Goal: Complete application form

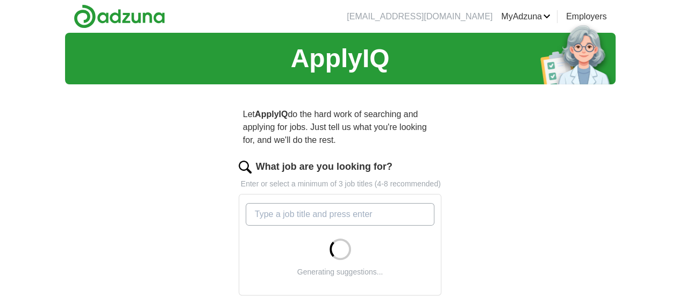
scroll to position [54, 0]
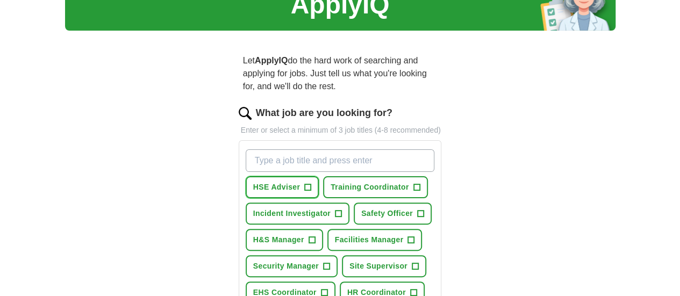
click at [305, 183] on span "+" at bounding box center [308, 187] width 6 height 9
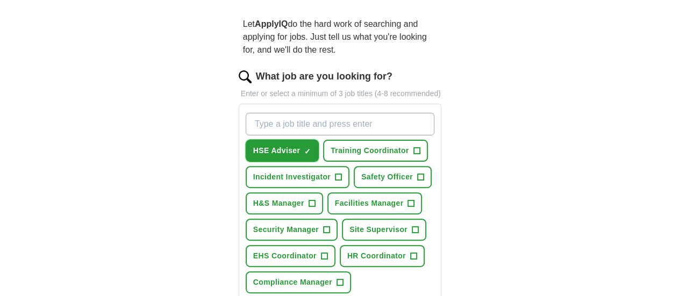
scroll to position [108, 0]
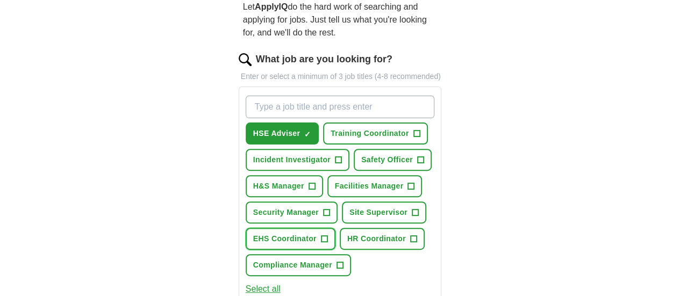
click at [321, 235] on span "+" at bounding box center [324, 239] width 6 height 9
click at [380, 175] on button "Facilities Manager +" at bounding box center [374, 186] width 95 height 22
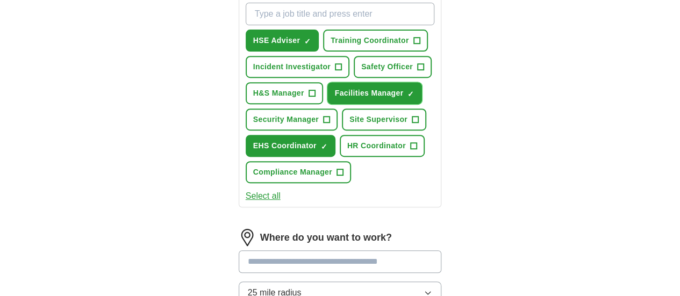
scroll to position [215, 0]
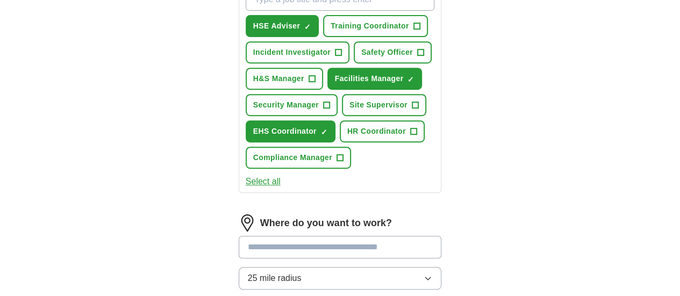
click at [323, 236] on input at bounding box center [340, 247] width 203 height 23
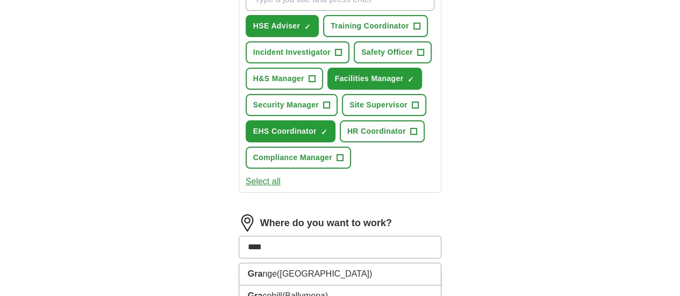
type input "*****"
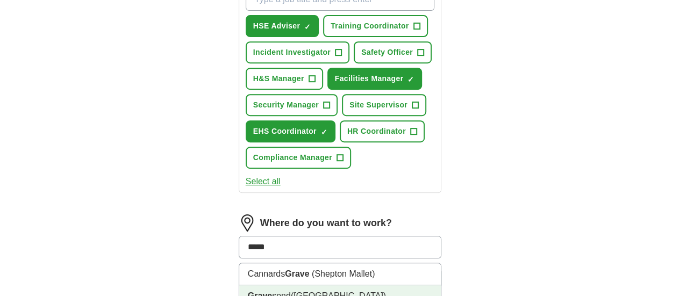
click at [291, 291] on span "([GEOGRAPHIC_DATA])" at bounding box center [338, 295] width 95 height 9
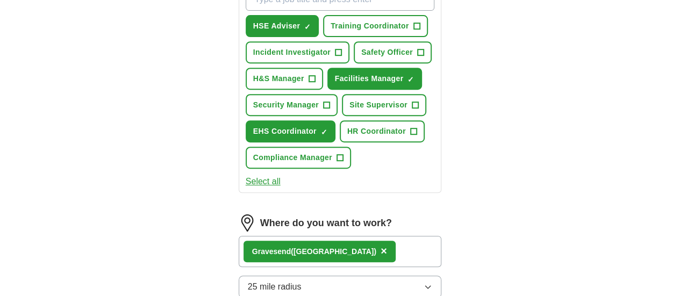
scroll to position [323, 0]
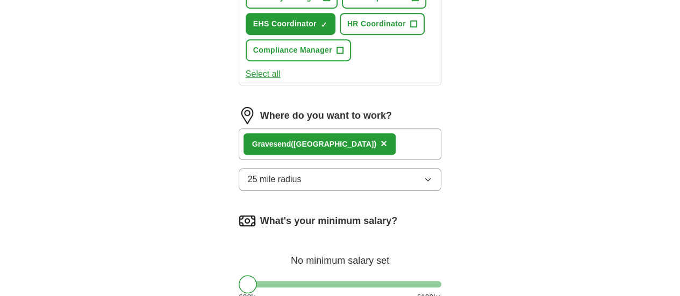
click at [432, 175] on icon "button" at bounding box center [428, 179] width 9 height 9
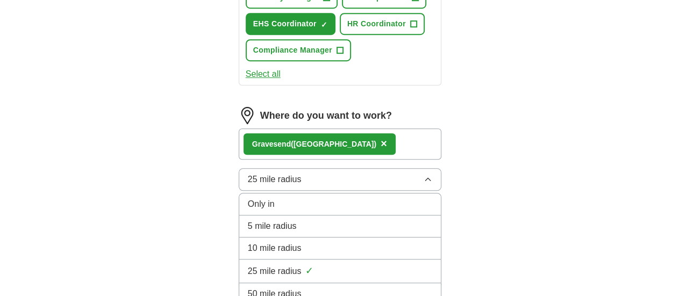
click at [529, 210] on div "ApplyIQ Let ApplyIQ do the hard work of searching and applying for jobs. Just t…" at bounding box center [340, 45] width 551 height 670
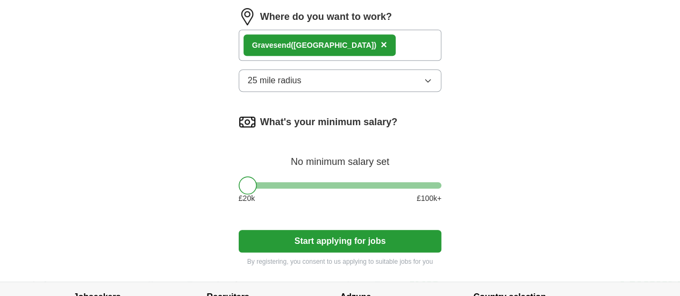
scroll to position [430, 0]
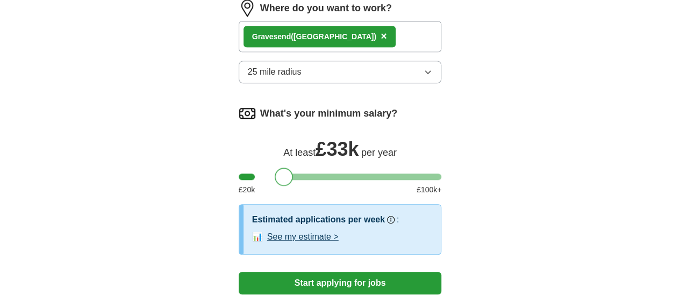
drag, startPoint x: 232, startPoint y: 163, endPoint x: 269, endPoint y: 168, distance: 36.9
click at [275, 168] on div at bounding box center [284, 177] width 18 height 18
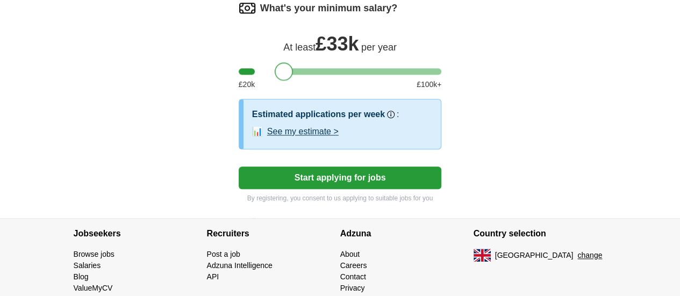
scroll to position [538, 0]
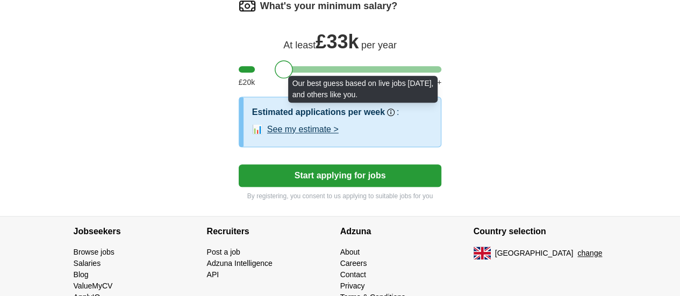
click at [390, 112] on rect at bounding box center [390, 113] width 1 height 3
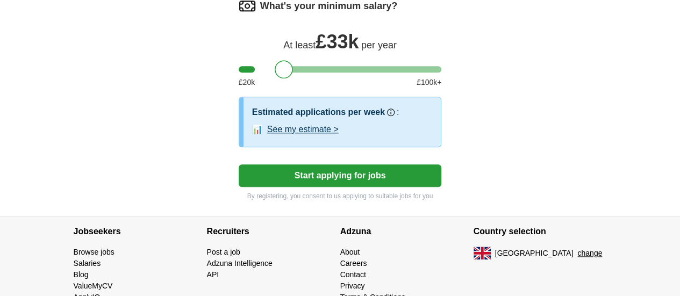
click at [326, 165] on button "Start applying for jobs" at bounding box center [340, 176] width 203 height 23
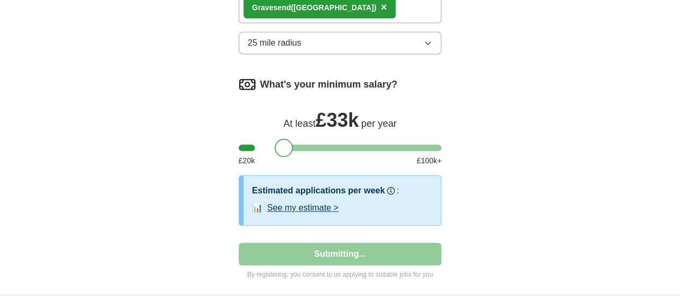
select select "**"
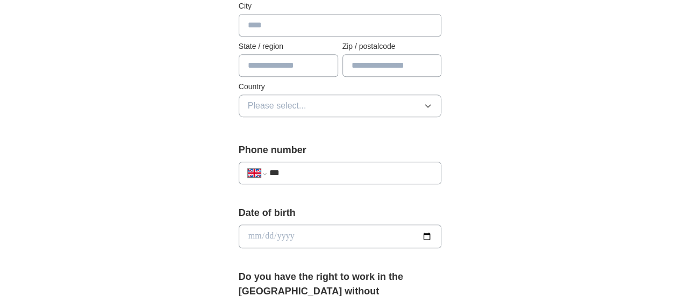
scroll to position [323, 0]
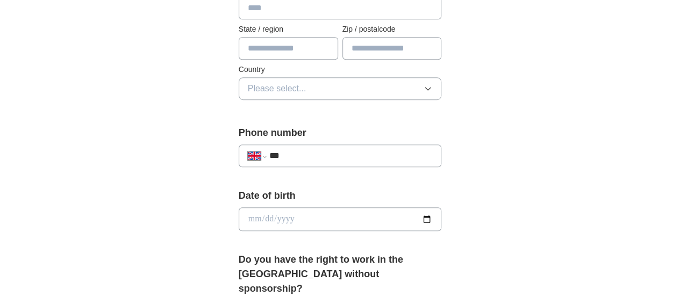
click at [337, 154] on input "***" at bounding box center [350, 155] width 163 height 13
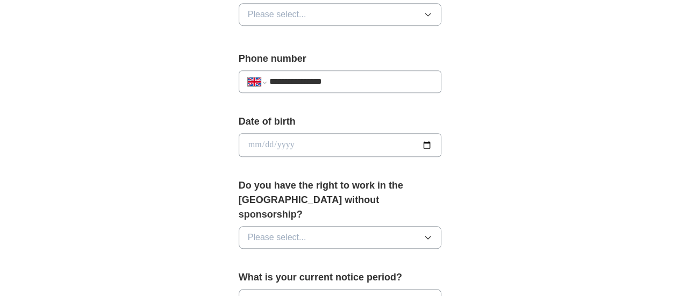
scroll to position [484, 0]
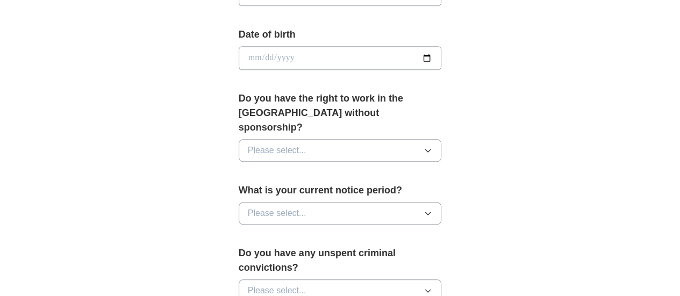
type input "**********"
click at [416, 202] on button "Please select..." at bounding box center [340, 213] width 203 height 23
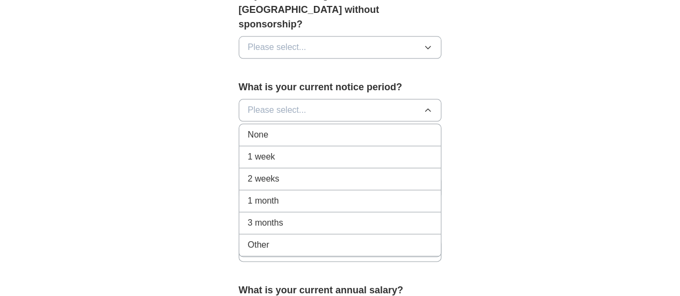
scroll to position [591, 0]
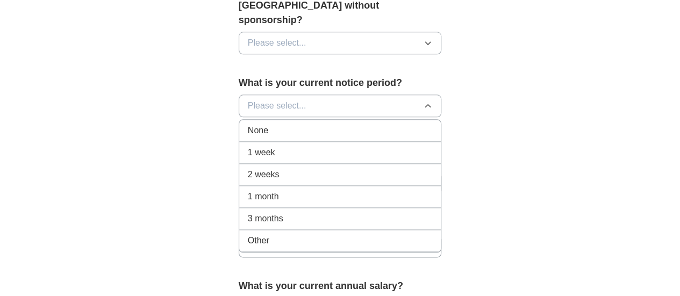
click at [248, 124] on div "None" at bounding box center [340, 130] width 185 height 13
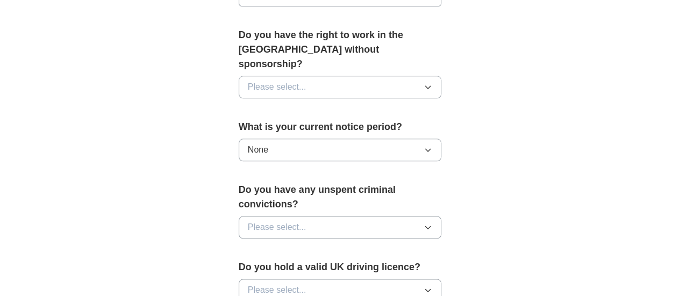
scroll to position [538, 0]
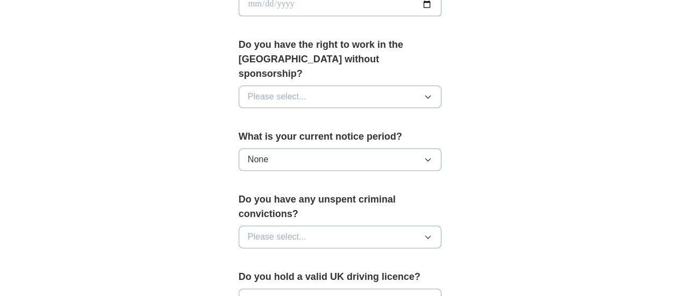
click at [425, 85] on button "Please select..." at bounding box center [340, 96] width 203 height 23
click at [260, 137] on div "No" at bounding box center [340, 143] width 185 height 13
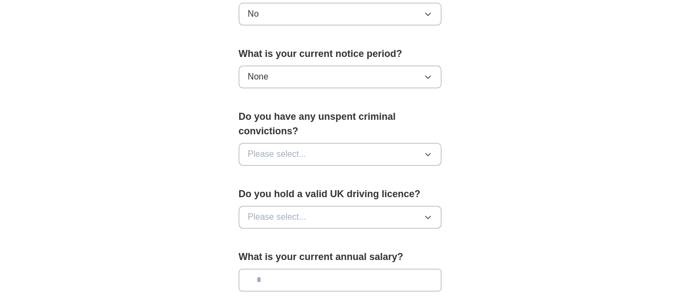
scroll to position [645, 0]
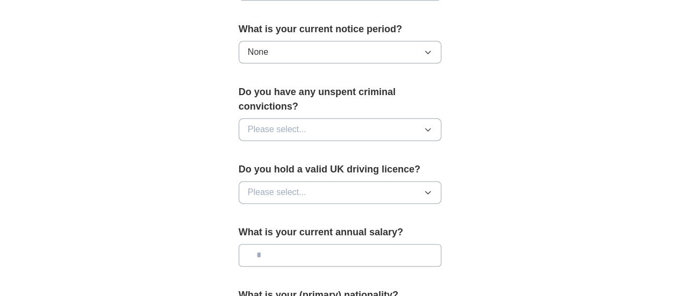
click at [433, 118] on button "Please select..." at bounding box center [340, 129] width 203 height 23
click at [294, 166] on li "No" at bounding box center [340, 177] width 202 height 22
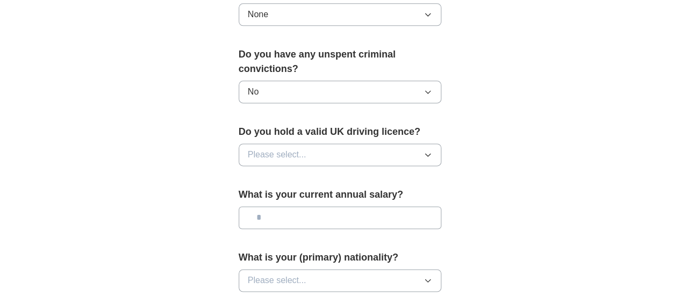
scroll to position [699, 0]
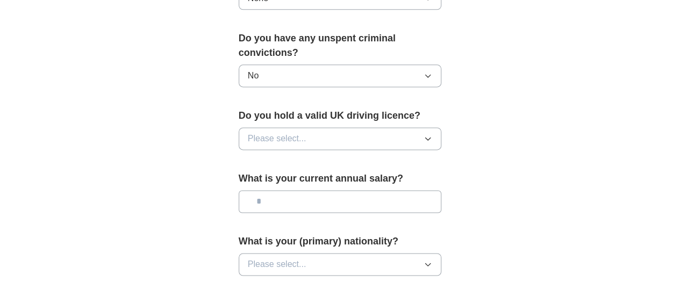
click at [435, 127] on button "Please select..." at bounding box center [340, 138] width 203 height 23
click at [270, 157] on div "Yes" at bounding box center [340, 163] width 185 height 13
click at [379, 190] on input "text" at bounding box center [340, 201] width 203 height 23
click at [327, 253] on button "Please select..." at bounding box center [340, 264] width 203 height 23
click at [306, 253] on button "Please select..." at bounding box center [340, 264] width 203 height 23
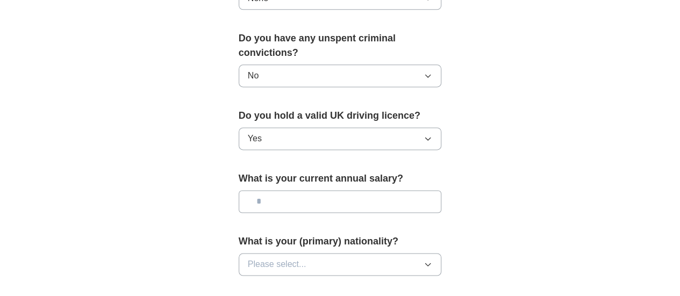
click at [306, 253] on button "Please select..." at bounding box center [340, 264] width 203 height 23
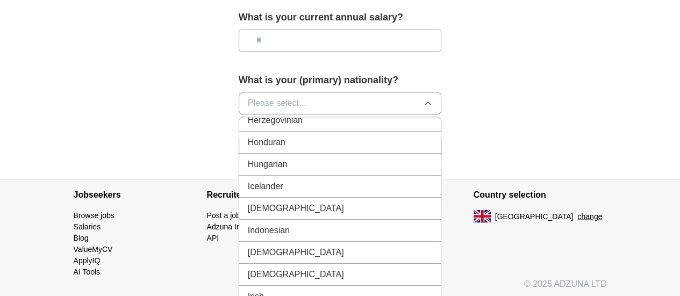
scroll to position [1667, 0]
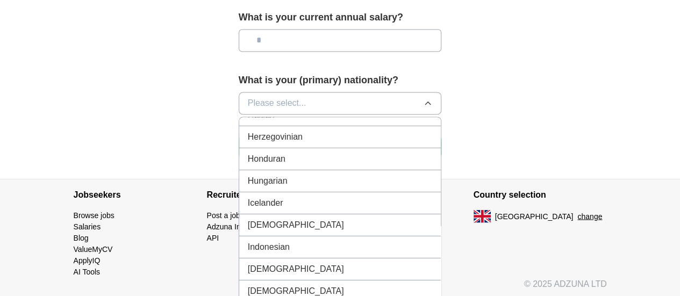
click at [271, 174] on div "Hungarian" at bounding box center [340, 180] width 185 height 13
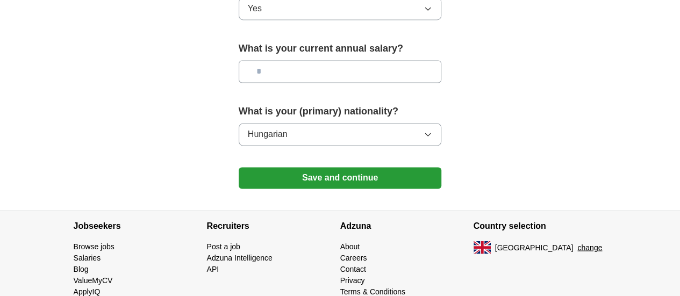
click at [317, 167] on button "Save and continue" at bounding box center [340, 178] width 203 height 22
